Goal: Task Accomplishment & Management: Complete application form

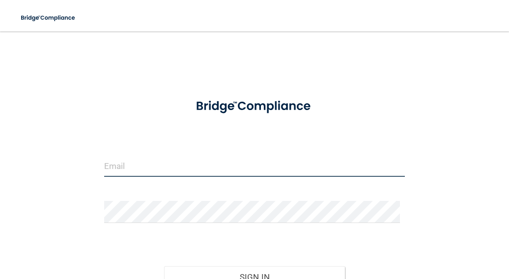
click at [177, 164] on input "email" at bounding box center [254, 166] width 301 height 22
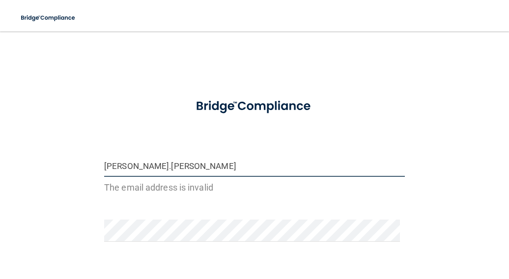
click at [177, 164] on input "[PERSON_NAME].[PERSON_NAME]" at bounding box center [254, 166] width 301 height 22
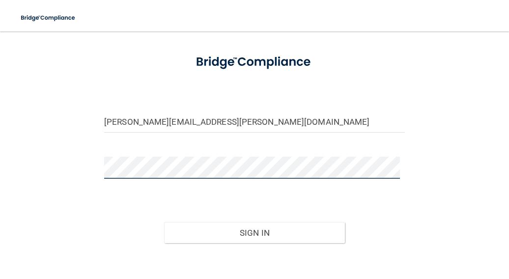
scroll to position [96, 0]
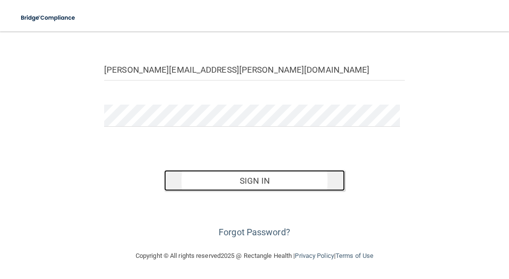
click at [207, 175] on button "Sign In" at bounding box center [254, 181] width 180 height 22
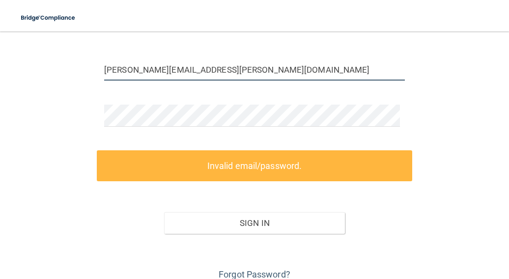
click at [220, 71] on input "bridget.potchen@lansingpedicatrics.com" at bounding box center [254, 69] width 301 height 22
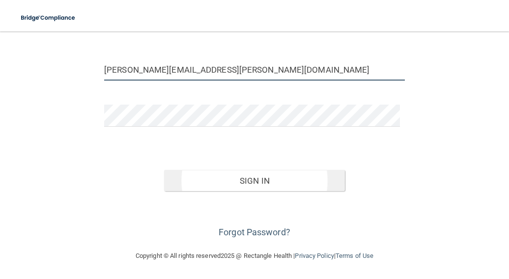
type input "bridget.potchen@lansingpediatrics.com"
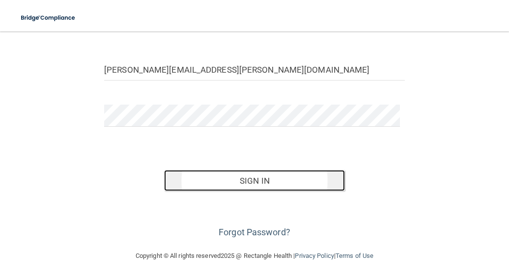
click at [234, 178] on button "Sign In" at bounding box center [254, 181] width 180 height 22
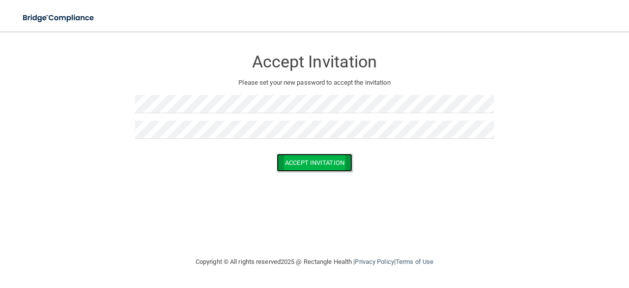
click at [293, 161] on button "Accept Invitation" at bounding box center [315, 162] width 76 height 18
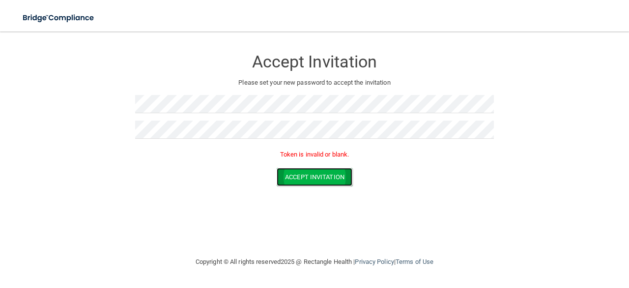
click at [294, 175] on button "Accept Invitation" at bounding box center [315, 177] width 76 height 18
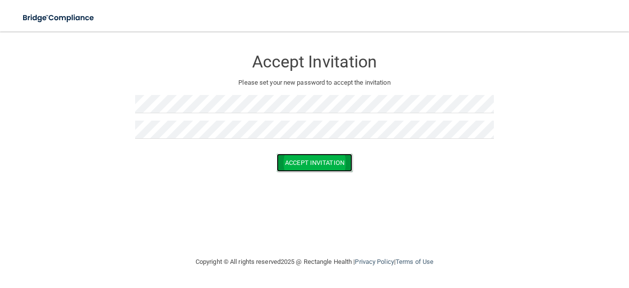
click at [307, 160] on button "Accept Invitation" at bounding box center [315, 162] width 76 height 18
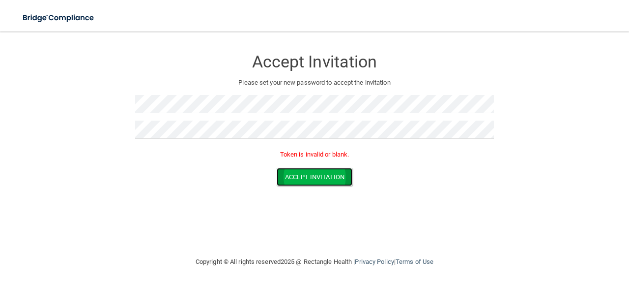
click at [317, 175] on button "Accept Invitation" at bounding box center [315, 177] width 76 height 18
click at [332, 177] on button "Accept Invitation" at bounding box center [315, 177] width 76 height 18
